Goal: Transaction & Acquisition: Purchase product/service

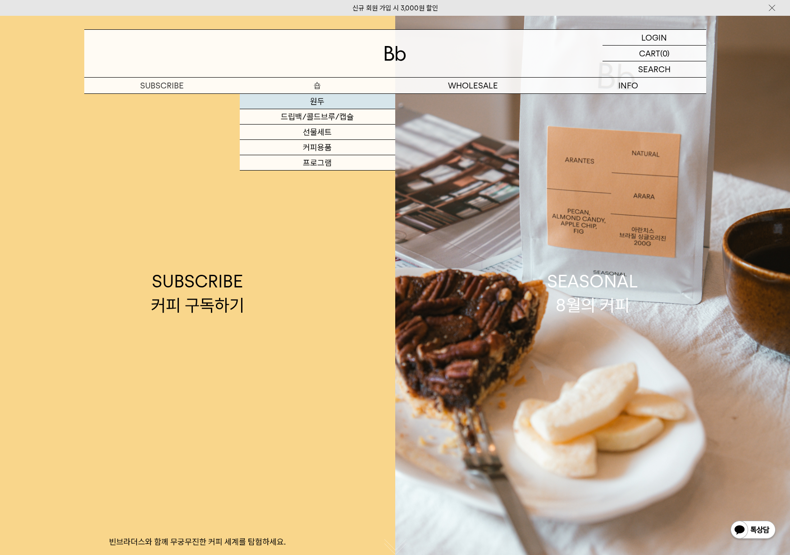
click at [308, 98] on link "원두" at bounding box center [318, 101] width 156 height 15
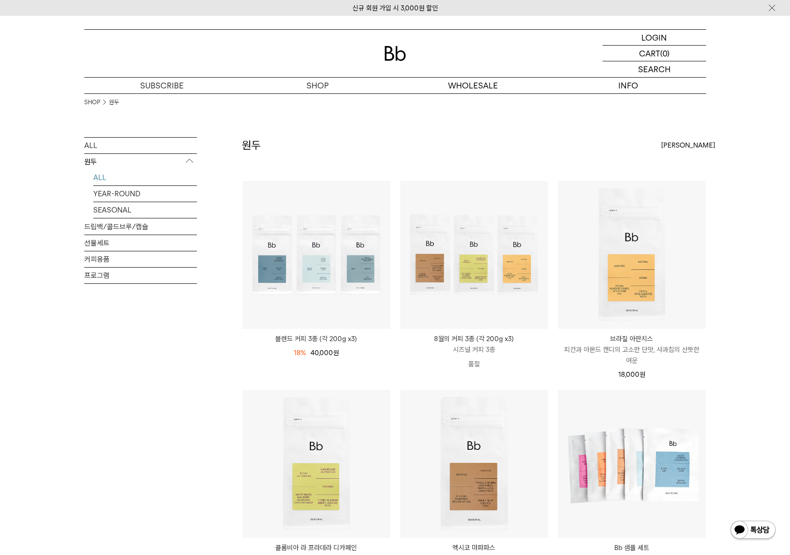
click at [295, 110] on div "SHOP 원두" at bounding box center [395, 115] width 622 height 44
click at [297, 107] on div "SHOP 원두" at bounding box center [395, 115] width 622 height 44
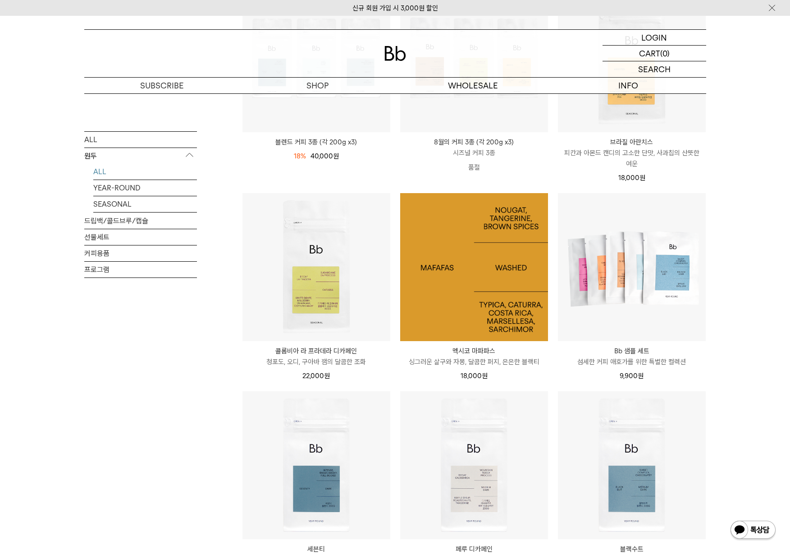
scroll to position [225, 0]
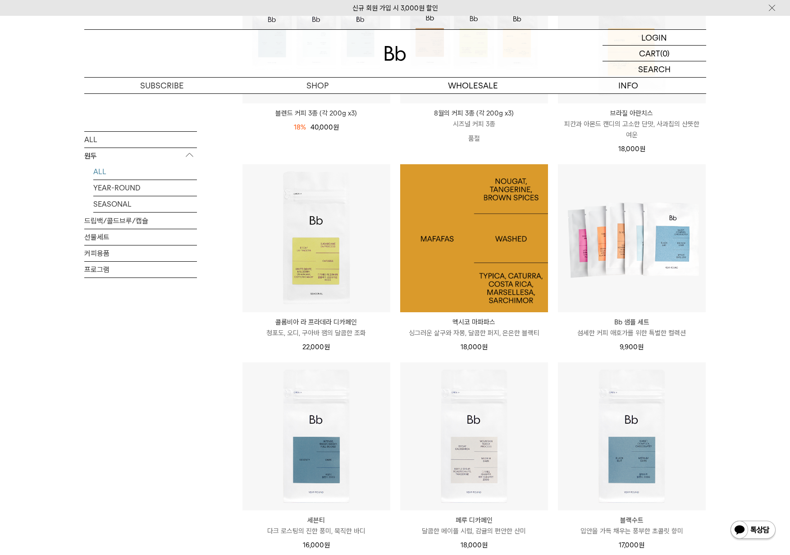
click at [518, 239] on img at bounding box center [474, 238] width 148 height 148
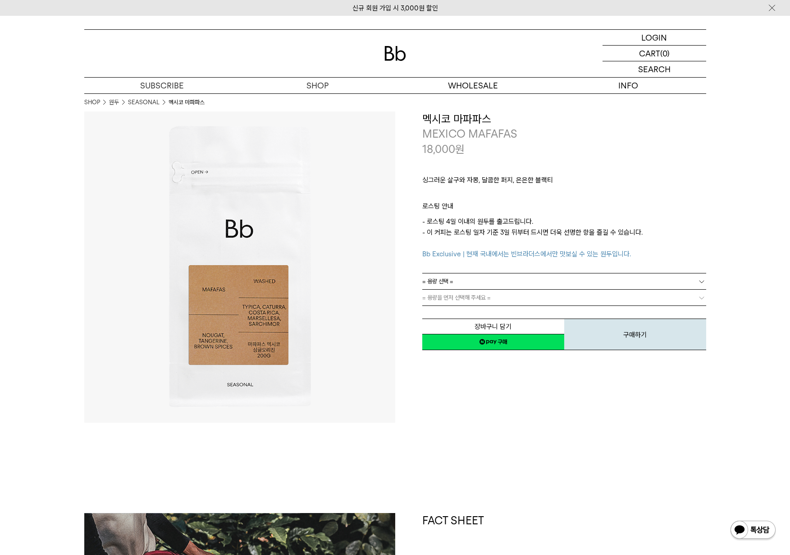
click at [446, 286] on span "= 용량 선택 =" at bounding box center [437, 281] width 31 height 16
click at [408, 293] on div "**********" at bounding box center [550, 231] width 311 height 240
click at [409, 293] on div "**********" at bounding box center [550, 231] width 311 height 240
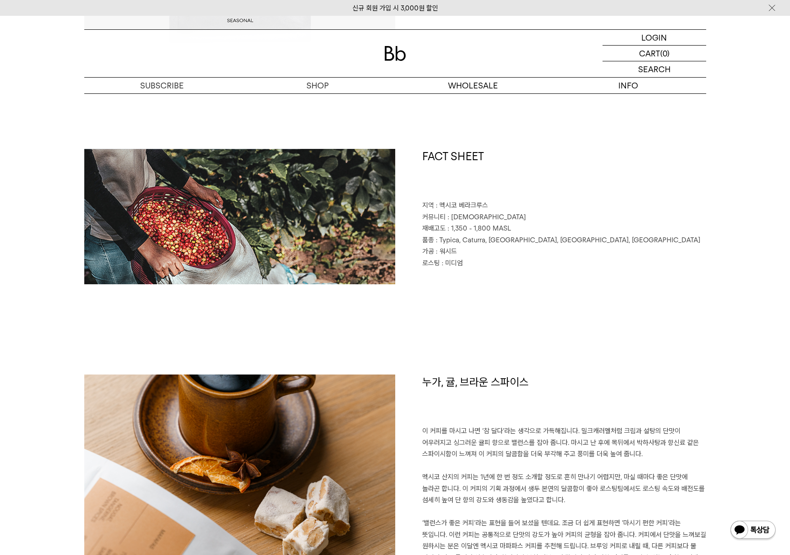
scroll to position [526, 0]
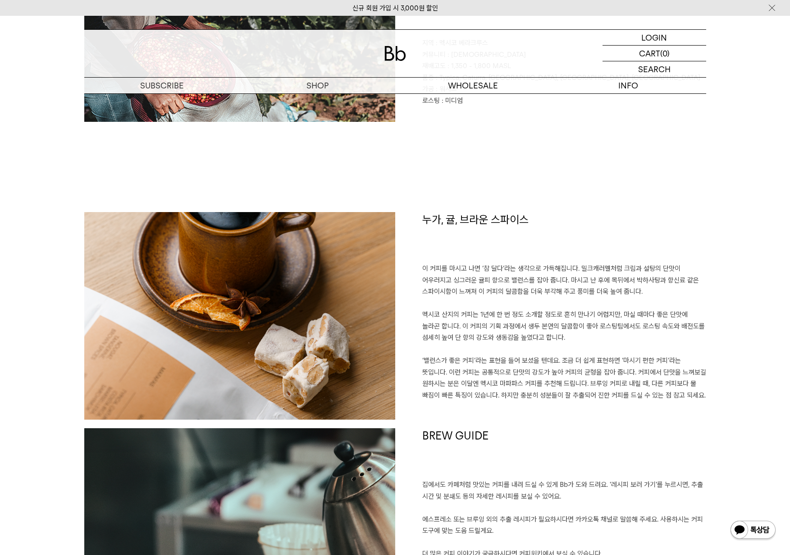
click at [439, 267] on p "이 커피를 마시고 나면 ‘참 달다’라는 생각으로 가득해집니다. 밀크캐러멜처럼 크림과 설탕의 단맛이 어우러지고 싱그러운 귤피 향으로 밸런스를 잡…" at bounding box center [564, 332] width 284 height 138
drag, startPoint x: 439, startPoint y: 267, endPoint x: 437, endPoint y: 244, distance: 23.6
click at [437, 244] on h1 "누가, 귤, 브라운 스파이스" at bounding box center [564, 237] width 284 height 51
click at [410, 215] on div "누가, 귤, 브라운 스파이스 이 커피를 마시고 나면 ‘참 달다’라는 생각으로 가득해집니다. 밀크캐러멜처럼 크림과 설탕의 단맛이 어우러지고 싱그…" at bounding box center [550, 320] width 311 height 216
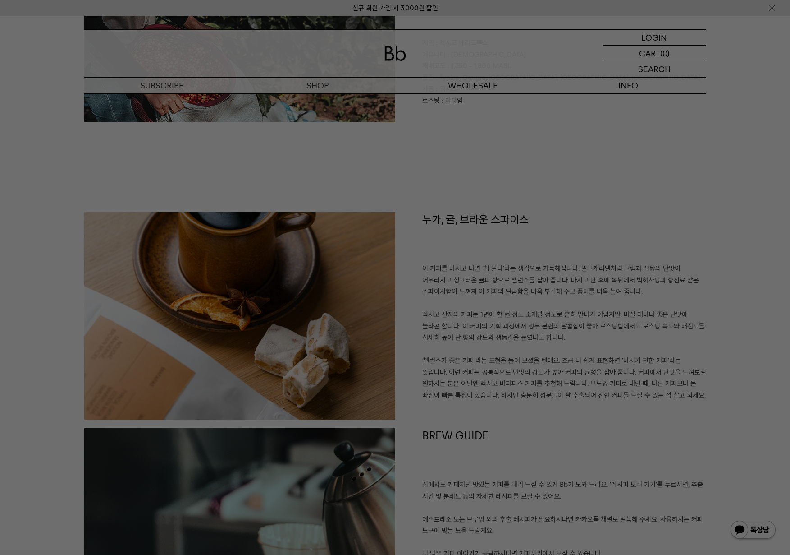
click at [411, 217] on div at bounding box center [395, 277] width 790 height 555
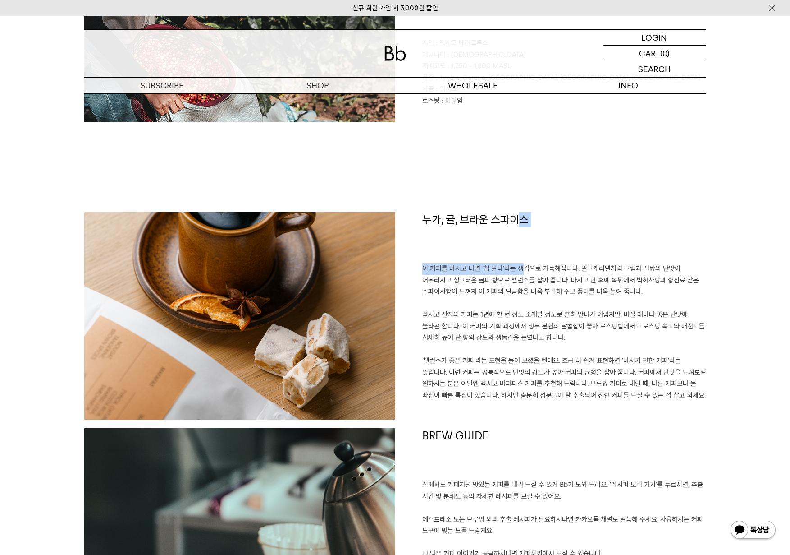
click at [518, 261] on div "누가, 귤, 브라운 스파이스 이 커피를 마시고 나면 ‘참 달다’라는 생각으로 가득해집니다. 밀크캐러멜처럼 크림과 설탕의 단맛이 어우러지고 싱그…" at bounding box center [550, 320] width 311 height 216
click at [539, 244] on h1 "누가, 귤, 브라운 스파이스" at bounding box center [564, 237] width 284 height 51
click at [565, 248] on h1 "누가, 귤, 브라운 스파이스" at bounding box center [564, 237] width 284 height 51
click at [551, 260] on h1 "누가, 귤, 브라운 스파이스" at bounding box center [564, 237] width 284 height 51
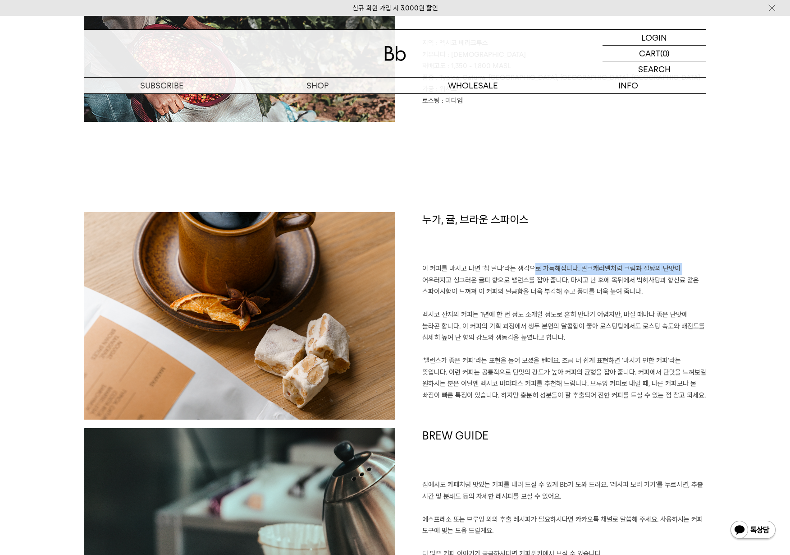
drag, startPoint x: 528, startPoint y: 270, endPoint x: 694, endPoint y: 272, distance: 166.9
click at [694, 272] on p "이 커피를 마시고 나면 ‘참 달다’라는 생각으로 가득해집니다. 밀크캐러멜처럼 크림과 설탕의 단맛이 어우러지고 싱그러운 귤피 향으로 밸런스를 잡…" at bounding box center [564, 332] width 284 height 138
click at [529, 274] on p "이 커피를 마시고 나면 ‘참 달다’라는 생각으로 가득해집니다. 밀크캐러멜처럼 크림과 설탕의 단맛이 어우러지고 싱그러운 귤피 향으로 밸런스를 잡…" at bounding box center [564, 332] width 284 height 138
click at [508, 275] on p "이 커피를 마시고 나면 ‘참 달다’라는 생각으로 가득해집니다. 밀크캐러멜처럼 크림과 설탕의 단맛이 어우러지고 싱그러운 귤피 향으로 밸런스를 잡…" at bounding box center [564, 332] width 284 height 138
click at [496, 263] on p "이 커피를 마시고 나면 ‘참 달다’라는 생각으로 가득해집니다. 밀크캐러멜처럼 크림과 설탕의 단맛이 어우러지고 싱그러운 귤피 향으로 밸런스를 잡…" at bounding box center [564, 332] width 284 height 138
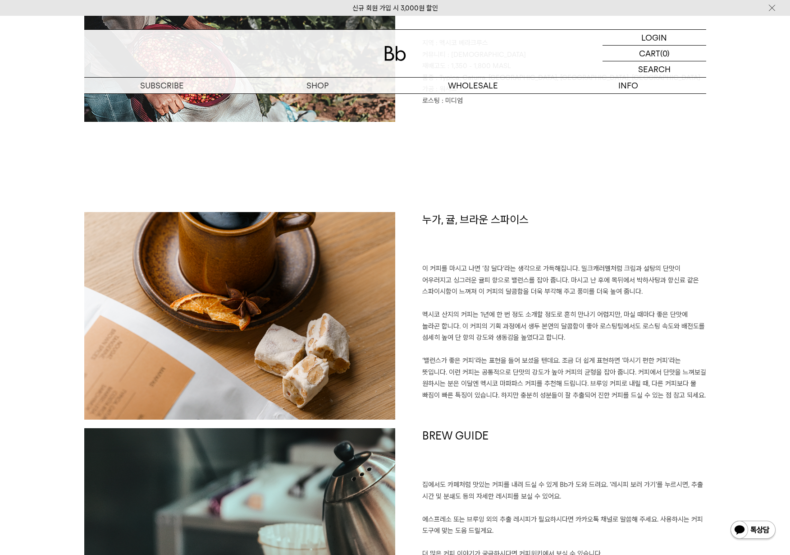
click at [496, 263] on p "이 커피를 마시고 나면 ‘참 달다’라는 생각으로 가득해집니다. 밀크캐러멜처럼 크림과 설탕의 단맛이 어우러지고 싱그러운 귤피 향으로 밸런스를 잡…" at bounding box center [564, 332] width 284 height 138
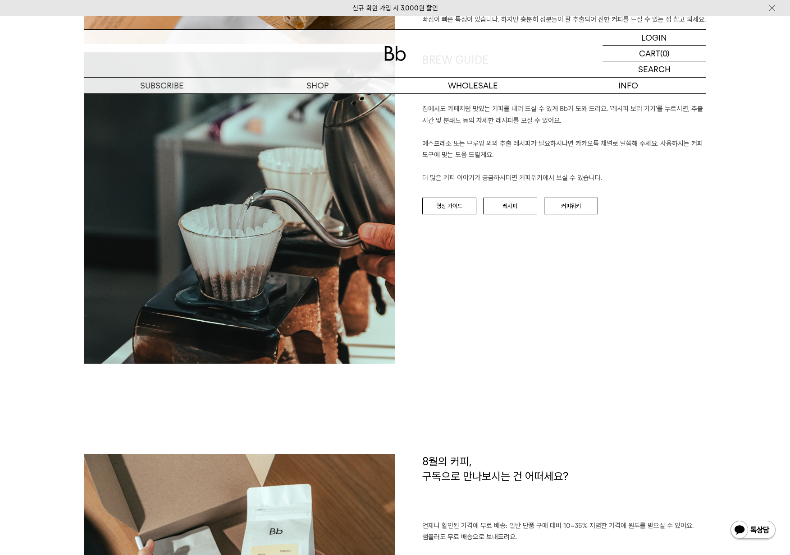
click at [496, 263] on div "BREW GUIDE 집에서도 카페처럼 맛있는 커피를 내려 드실 ﻿수 있게 Bb가 도와 드려요. '레시피 보러 가기'를 누르시면, 추출 시간 및…" at bounding box center [550, 207] width 311 height 311
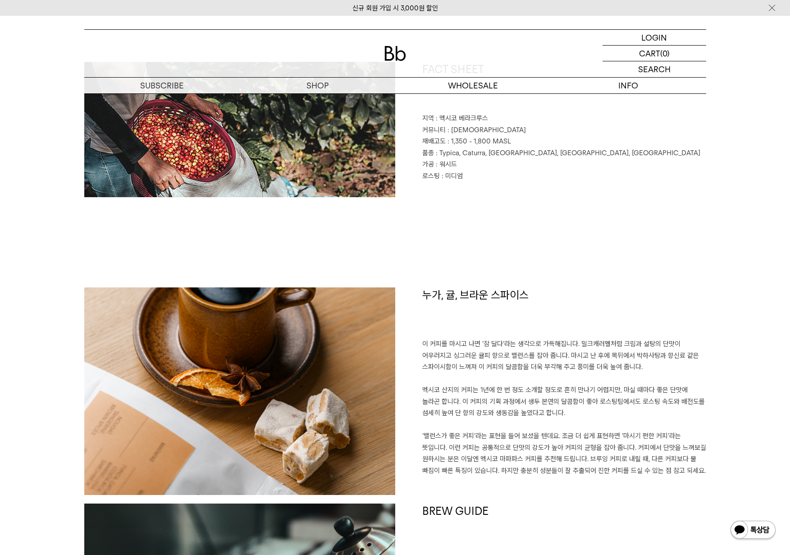
scroll to position [0, 0]
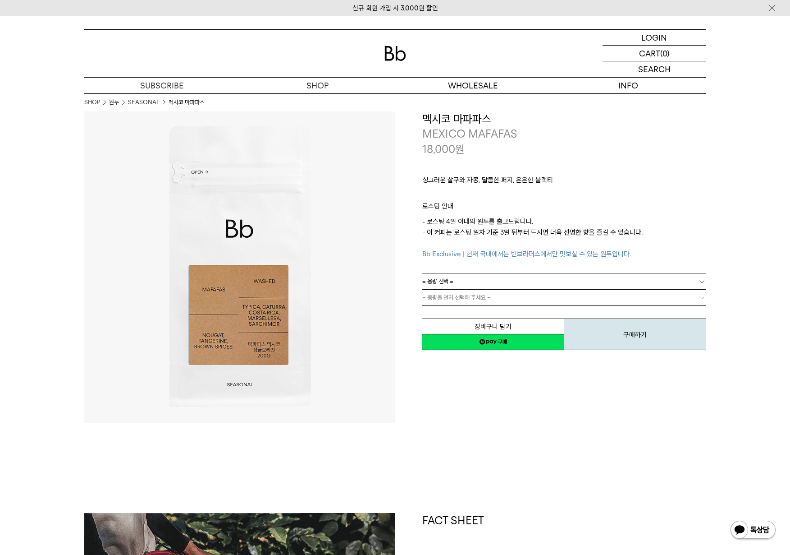
click at [468, 170] on div "싱그러운 살구와 자몽, 달콤한 퍼지, 은은한 블랙티 ㅤ 로스팅 안내 - 로스팅 4일 이내의 원두를 출고드립니다. - 이 커피는 로스팅 일자 기…" at bounding box center [564, 214] width 284 height 116
click at [303, 101] on link "원두" at bounding box center [318, 101] width 156 height 15
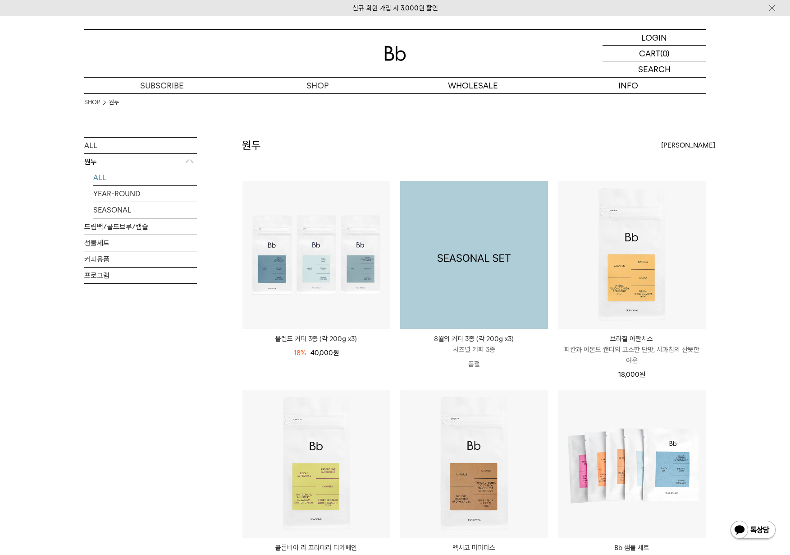
scroll to position [75, 0]
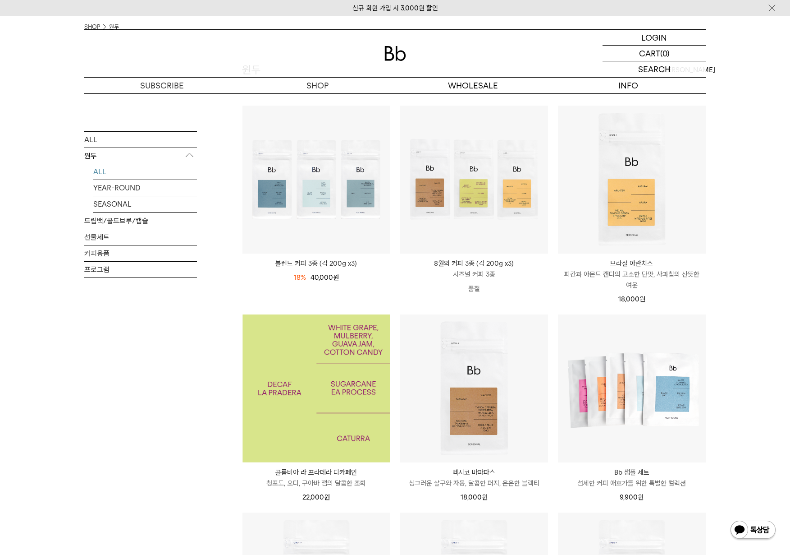
click at [356, 348] on img at bounding box center [317, 388] width 148 height 148
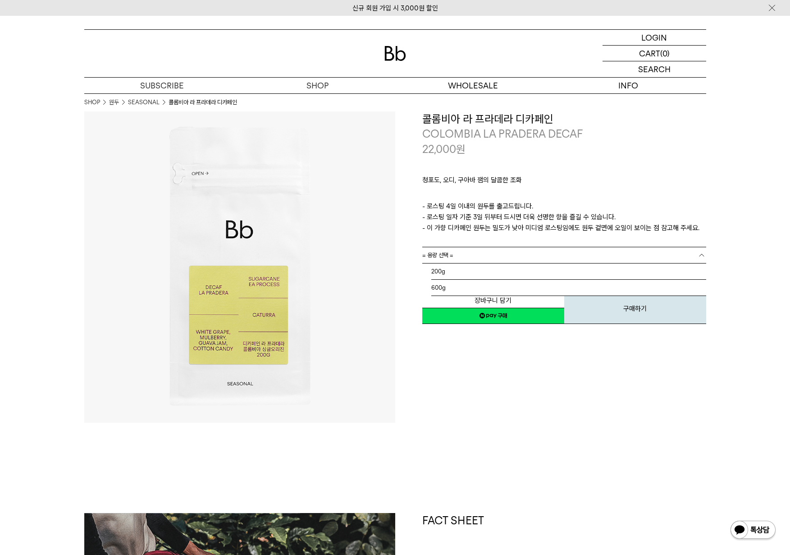
click at [443, 258] on span "= 용량 선택 =" at bounding box center [437, 255] width 31 height 16
click at [442, 276] on li "200g" at bounding box center [569, 271] width 275 height 16
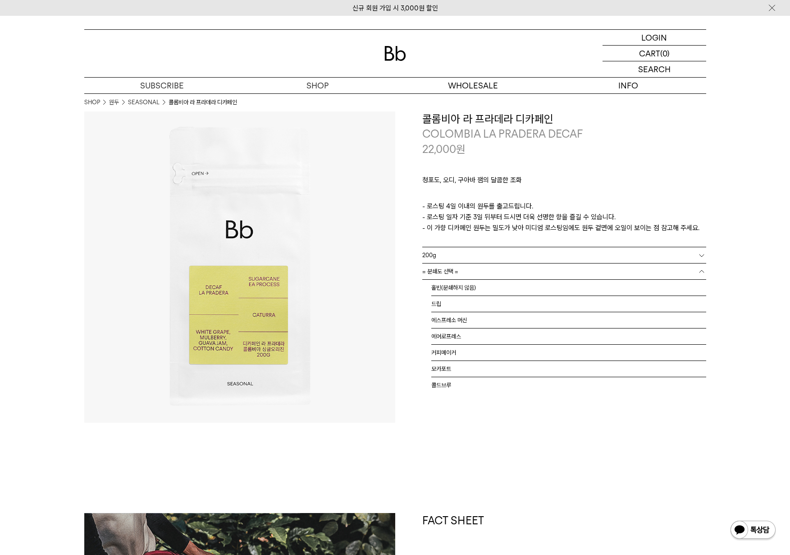
click at [423, 275] on span "= 분쇄도 선택 =" at bounding box center [440, 271] width 36 height 16
click at [428, 285] on ul "= 분쇄도 선택 = 홀빈(분쇄하지 않음) 드립 에스프레소 머신 에어로프레스 커피메이커 모카포트 콜드브루" at bounding box center [564, 333] width 284 height 108
click at [442, 286] on li "홀빈(분쇄하지 않음)" at bounding box center [569, 288] width 275 height 16
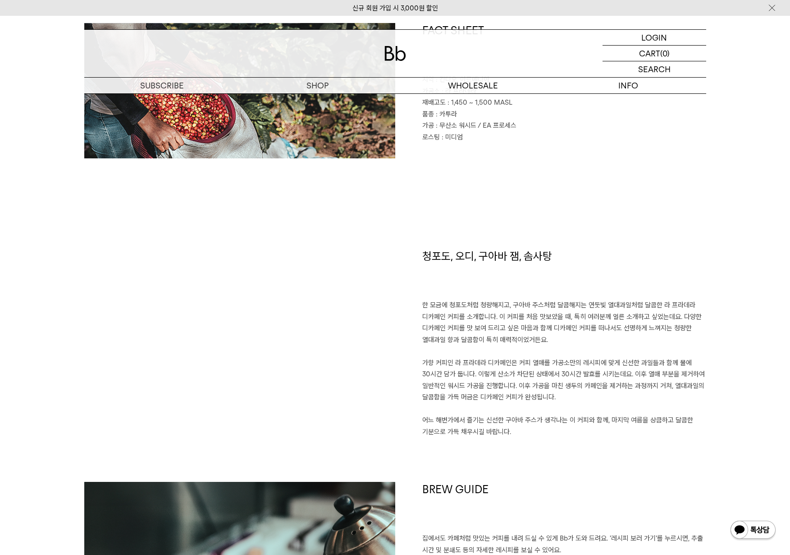
scroll to position [676, 0]
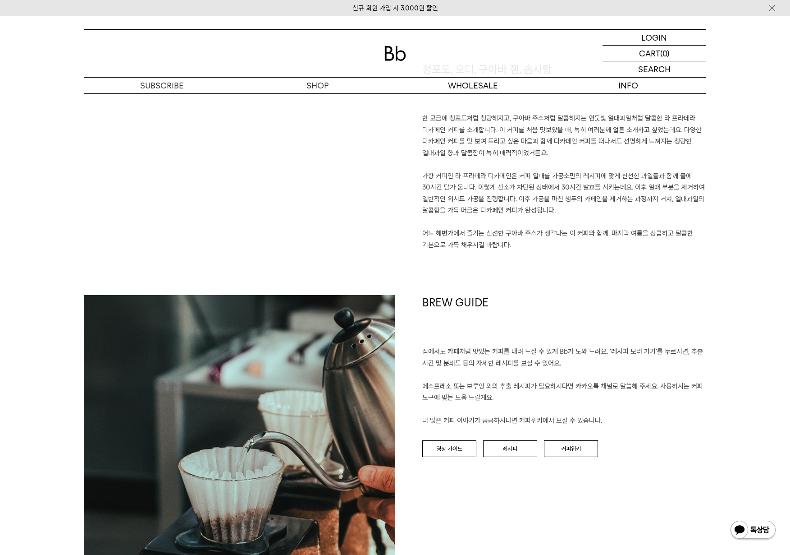
click at [447, 198] on p "한 모금에 청포도처럼 청량해지고, 구아바 주스처럼 달콤해지는 연둣빛 열대과일처럼 달콤한 라 프라데라 디카페인 커피를 소개합니다. 이 커피를 처…" at bounding box center [564, 182] width 284 height 138
click at [447, 201] on p "한 모금에 청포도처럼 청량해지고, 구아바 주스처럼 달콤해지는 연둣빛 열대과일처럼 달콤한 라 프라데라 디카페인 커피를 소개합니다. 이 커피를 처…" at bounding box center [564, 182] width 284 height 138
click at [450, 205] on p "한 모금에 청포도처럼 청량해지고, 구아바 주스처럼 달콤해지는 연둣빛 열대과일처럼 달콤한 라 프라데라 디카페인 커피를 소개합니다. 이 커피를 처…" at bounding box center [564, 182] width 284 height 138
click at [444, 194] on p "한 모금에 청포도처럼 청량해지고, 구아바 주스처럼 달콤해지는 연둣빛 열대과일처럼 달콤한 라 프라데라 디카페인 커피를 소개합니다. 이 커피를 처…" at bounding box center [564, 182] width 284 height 138
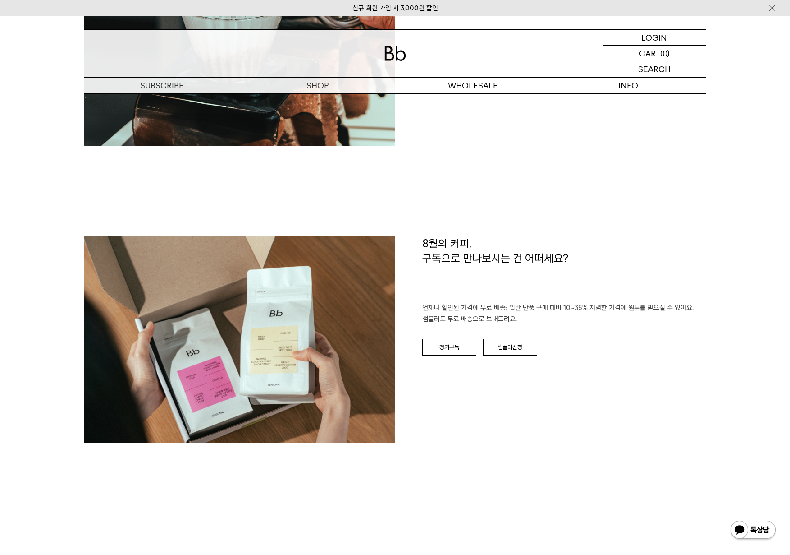
scroll to position [1277, 0]
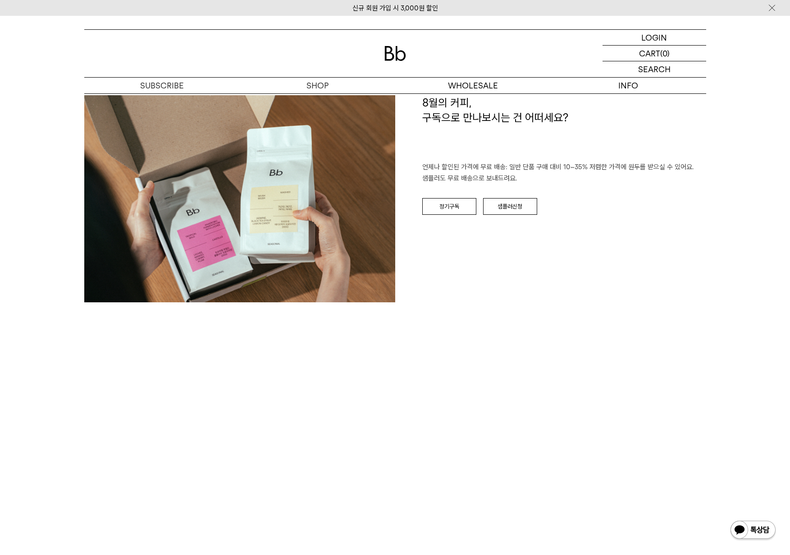
click at [442, 232] on div "8월의 커피, 구독으로 만나보시는 건 어떠세요? 언제나 할인된 가격에 무료 배송: 일반 단품 구매 대비 10~35% 저렴한 가격에 원두를 받으…" at bounding box center [550, 203] width 311 height 216
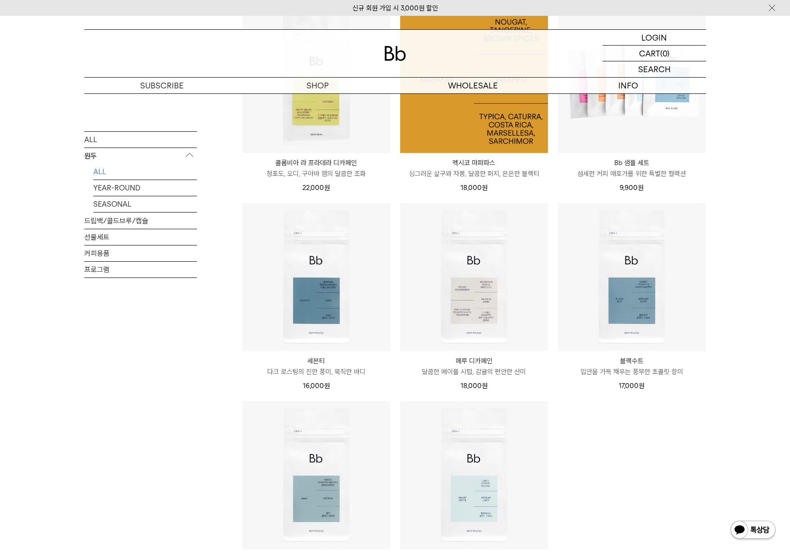
scroll to position [451, 0]
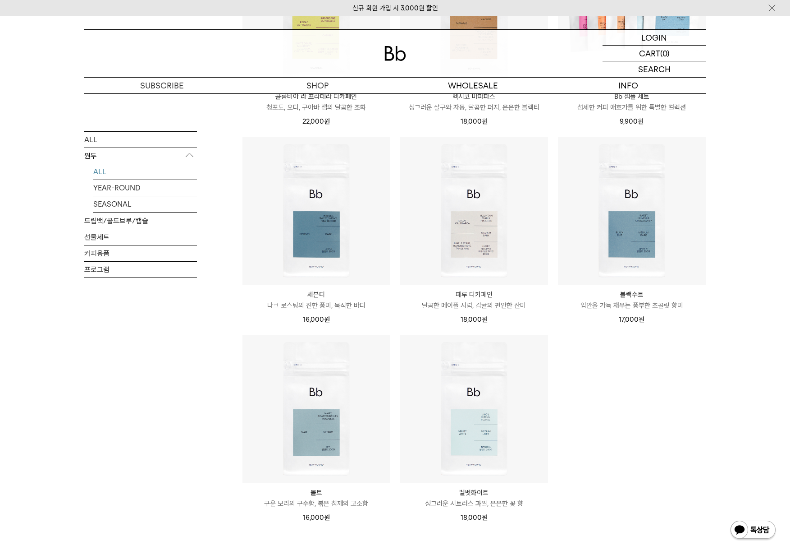
click at [594, 399] on ul "블렌드 커피 3종 (각 200g x3) 18% 49,000원 40,000 원" at bounding box center [474, 130] width 473 height 803
click at [593, 418] on ul "블렌드 커피 3종 (각 200g x3) 18% 49,000원 40,000 원" at bounding box center [474, 130] width 473 height 803
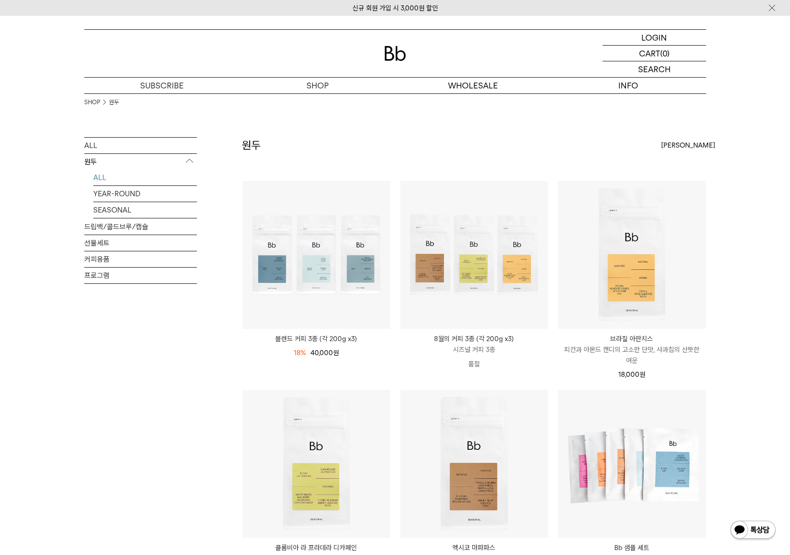
drag, startPoint x: 729, startPoint y: 265, endPoint x: 696, endPoint y: 242, distance: 40.2
click at [382, 138] on div "원두 상품 11 개 최신순 최신순 인기순 낮은가격순" at bounding box center [474, 158] width 464 height 43
click at [341, 131] on div "SHOP 원두" at bounding box center [395, 115] width 622 height 44
drag, startPoint x: 346, startPoint y: 134, endPoint x: 184, endPoint y: 194, distance: 173.6
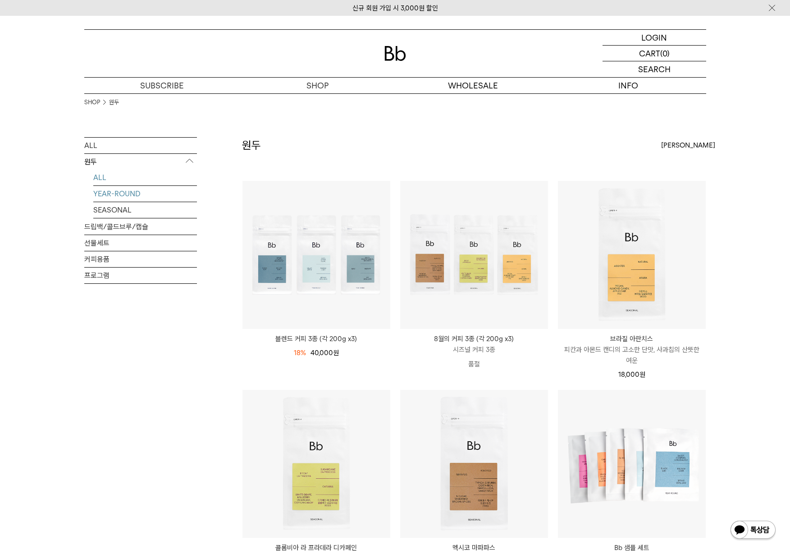
click at [348, 136] on div "SHOP 원두" at bounding box center [395, 115] width 622 height 44
click at [119, 213] on link "SEASONAL" at bounding box center [145, 210] width 104 height 16
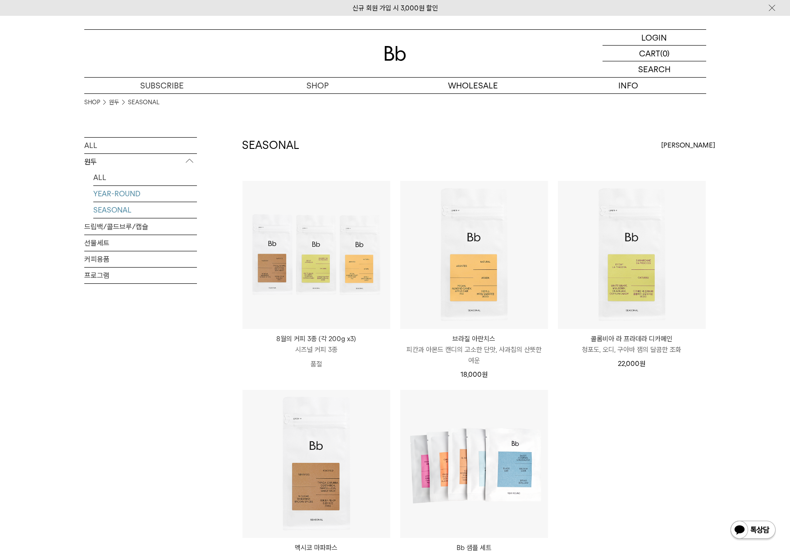
click at [120, 193] on link "YEAR-ROUND" at bounding box center [145, 194] width 104 height 16
